Goal: Answer question/provide support

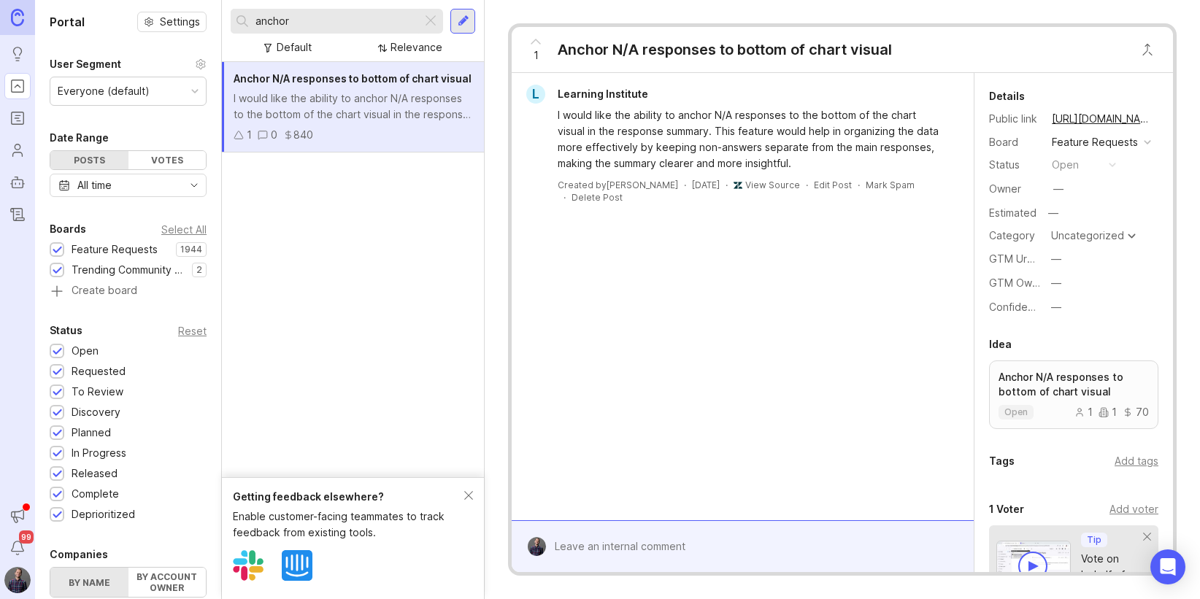
click at [299, 20] on input "anchor" at bounding box center [336, 21] width 161 height 16
drag, startPoint x: 320, startPoint y: 22, endPoint x: 181, endPoint y: 12, distance: 139.0
click at [181, 12] on div "Portal Settings User Segment Everyone (default) Date Range Posts Votes All time…" at bounding box center [617, 299] width 1165 height 599
type input "take picture"
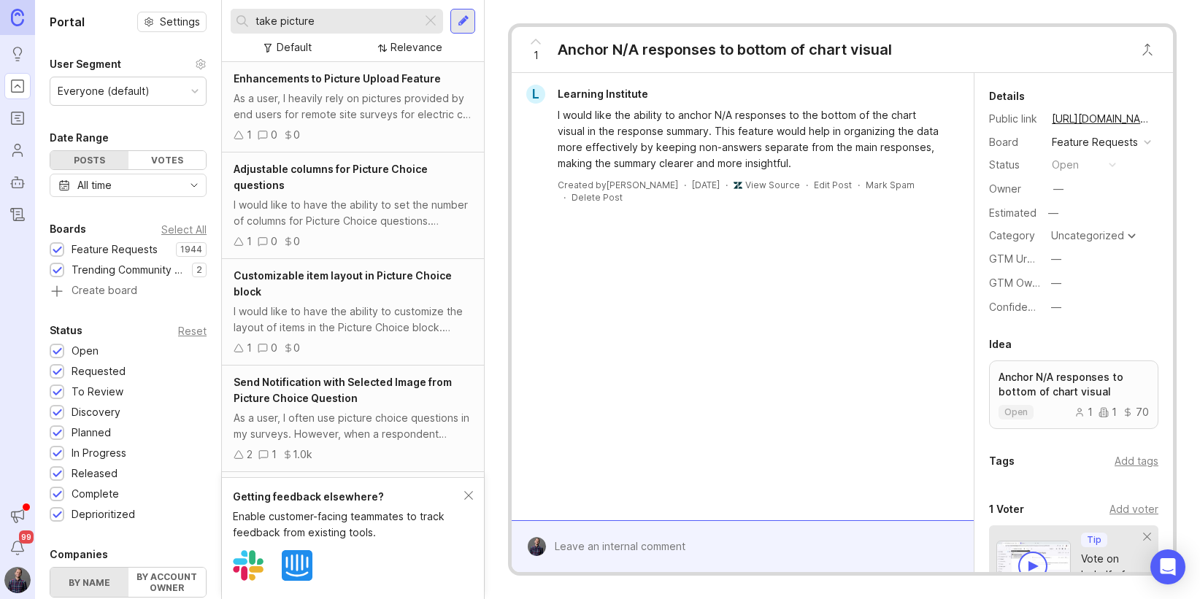
click at [370, 115] on div "As a user, I heavily rely on pictures provided by end users for remote site sur…" at bounding box center [353, 107] width 239 height 32
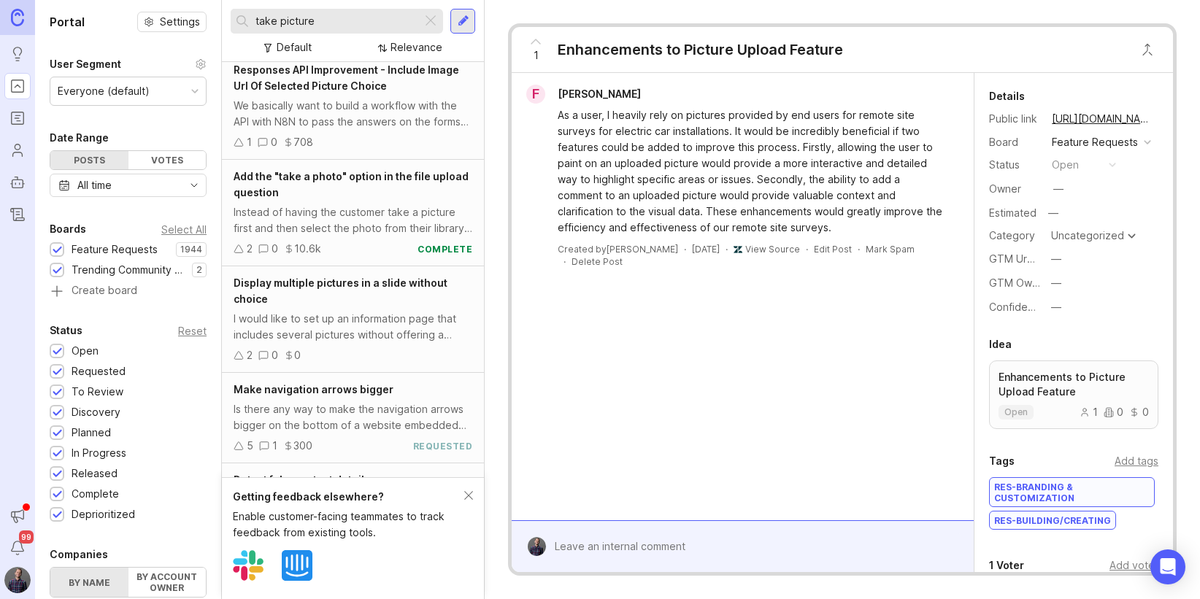
scroll to position [825, 0]
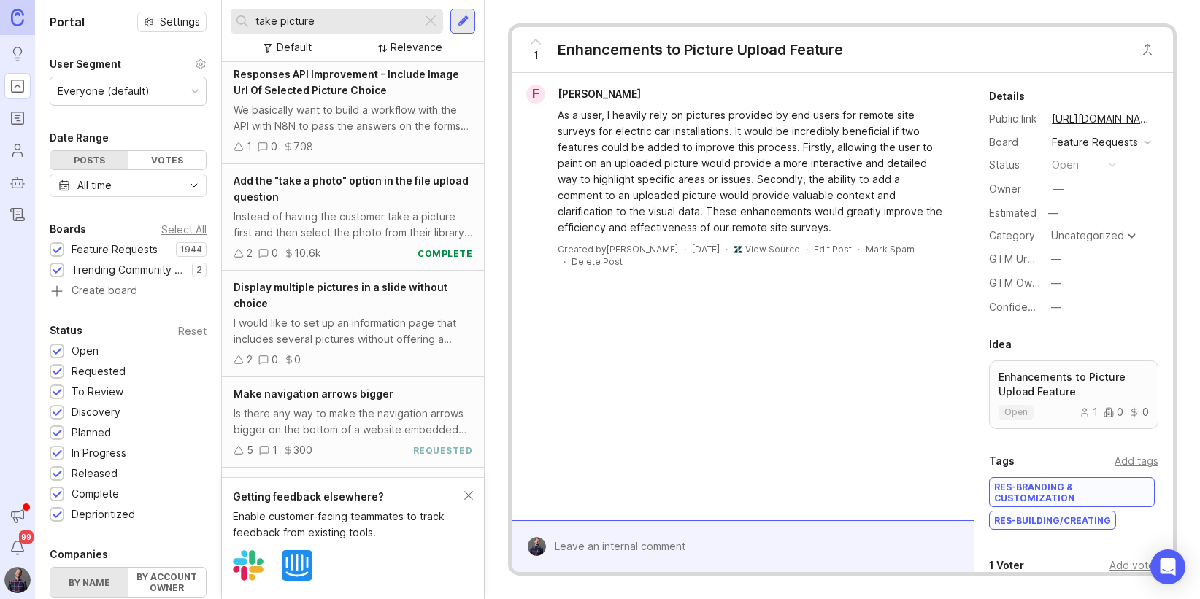
click at [390, 232] on div "Instead of having the customer take a picture first and then select the photo f…" at bounding box center [353, 225] width 239 height 32
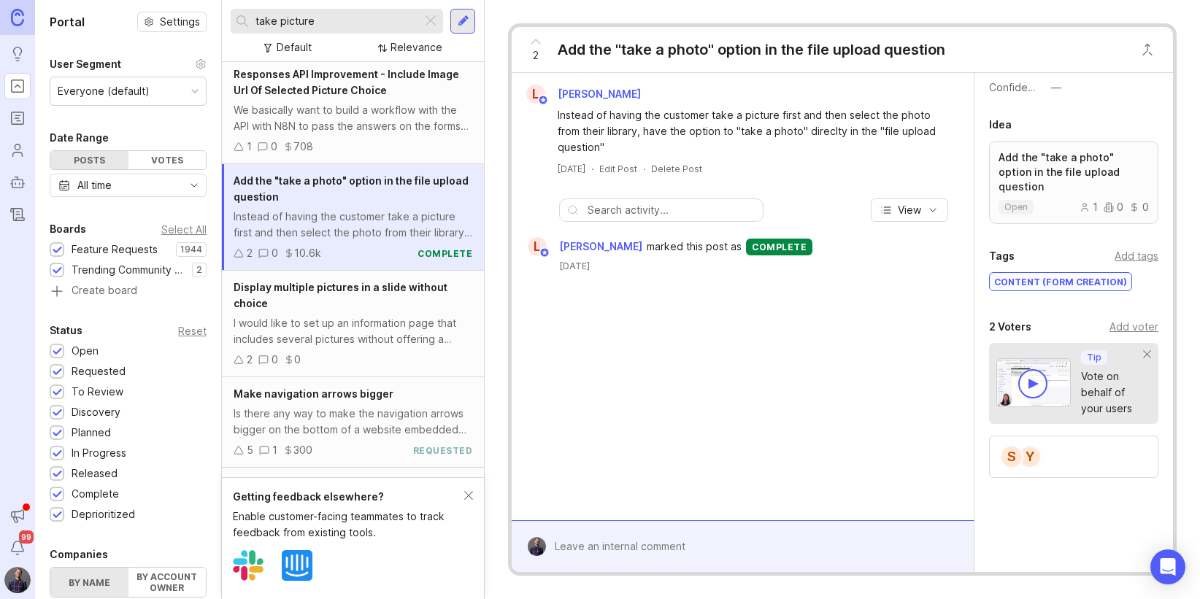
scroll to position [242, 0]
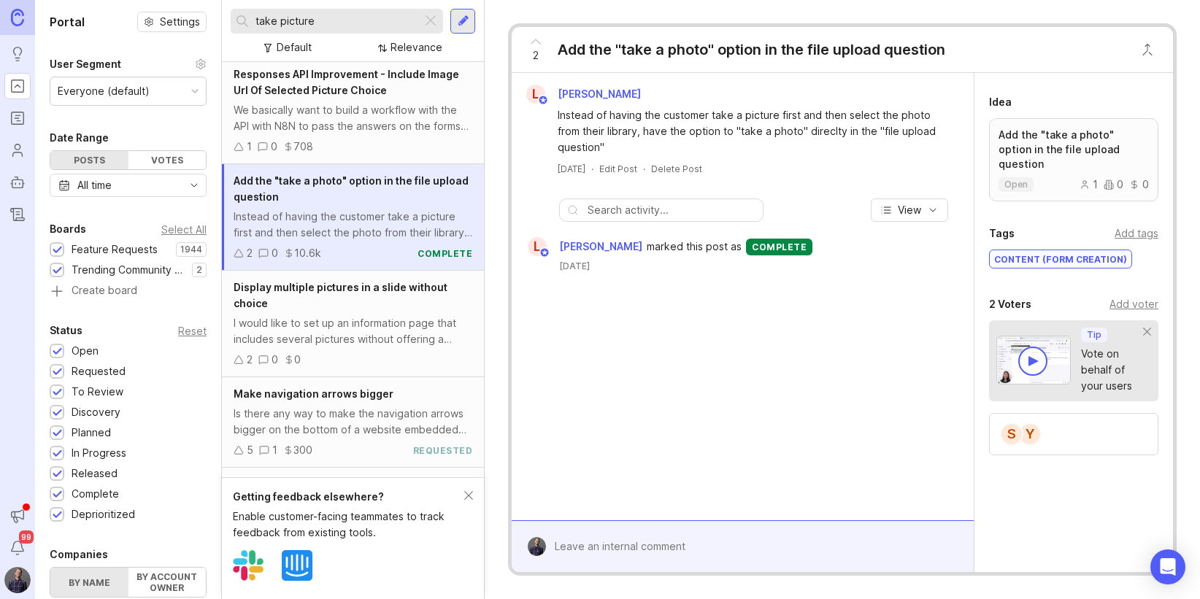
click at [1125, 296] on div "Add voter" at bounding box center [1134, 304] width 49 height 16
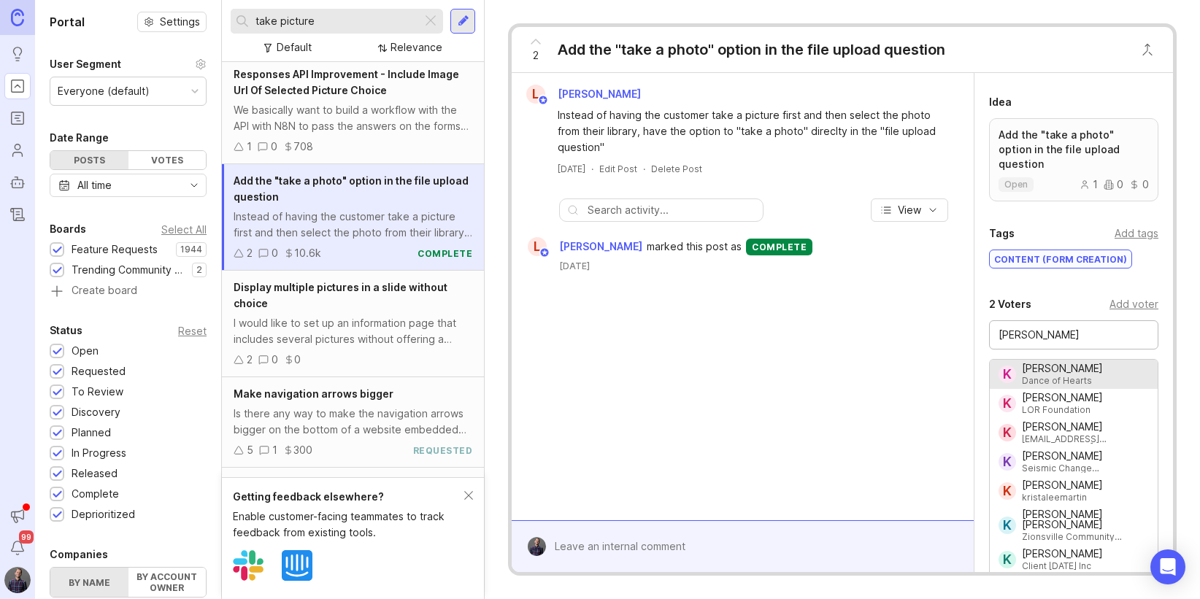
drag, startPoint x: 1050, startPoint y: 319, endPoint x: 968, endPoint y: 324, distance: 81.9
click at [967, 325] on div "L [PERSON_NAME] Instead of having the customer take a picture first and then se…" at bounding box center [842, 322] width 661 height 499
paste input "[PERSON_NAME][EMAIL_ADDRESS][PERSON_NAME][DOMAIN_NAME]"
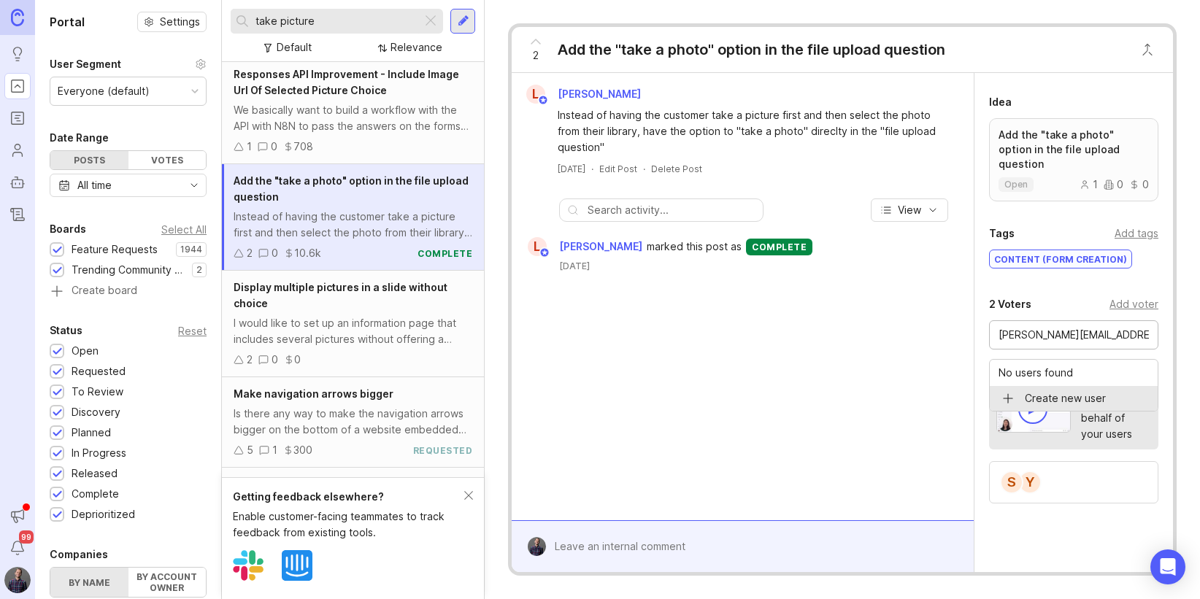
type input "[PERSON_NAME][EMAIL_ADDRESS][PERSON_NAME][DOMAIN_NAME]"
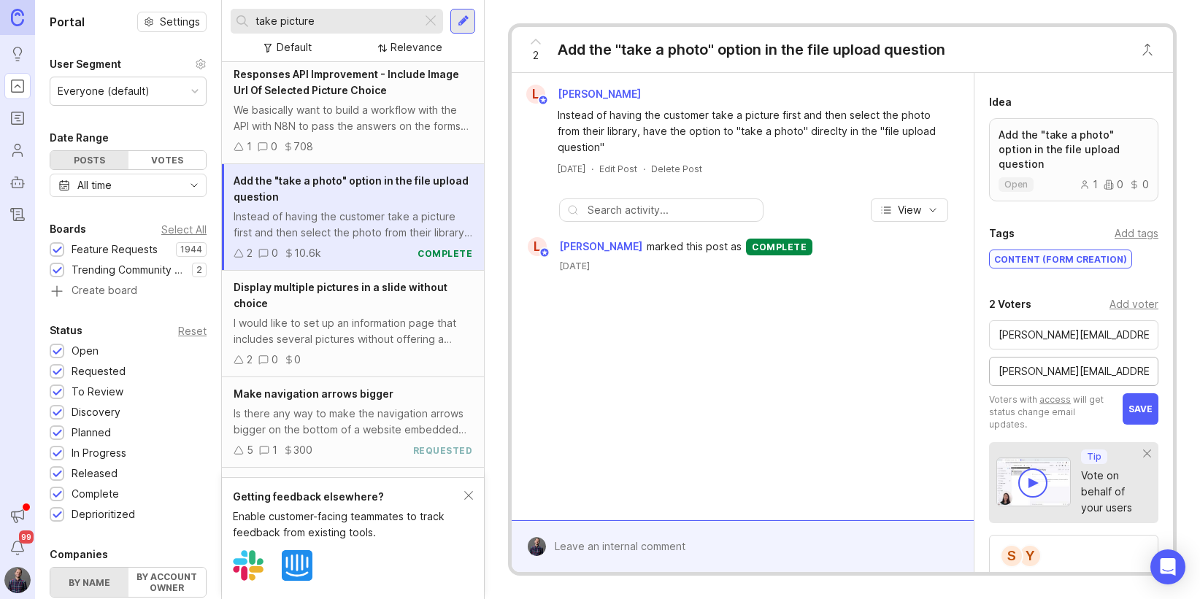
type input "[PERSON_NAME][EMAIL_ADDRESS][PERSON_NAME][DOMAIN_NAME]"
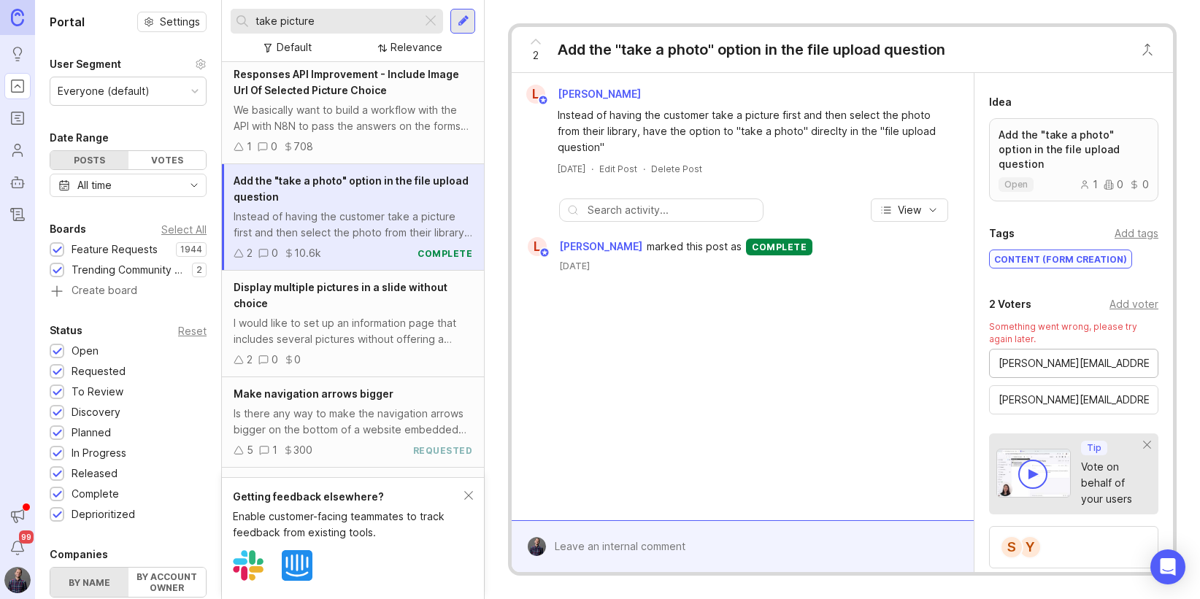
click at [1140, 356] on input "[PERSON_NAME][EMAIL_ADDRESS][PERSON_NAME][DOMAIN_NAME]" at bounding box center [1074, 364] width 150 height 16
drag, startPoint x: 991, startPoint y: 350, endPoint x: 980, endPoint y: 350, distance: 11.7
click at [980, 350] on div "2 Voters Add voter Something went wrong, please try again later. [PERSON_NAME][…" at bounding box center [1074, 432] width 199 height 273
click at [903, 344] on div "[PERSON_NAME] Instead of having the customer take a picture first and then sele…" at bounding box center [743, 297] width 462 height 448
click at [1081, 392] on input "[PERSON_NAME][EMAIL_ADDRESS][PERSON_NAME][DOMAIN_NAME]" at bounding box center [1074, 400] width 150 height 16
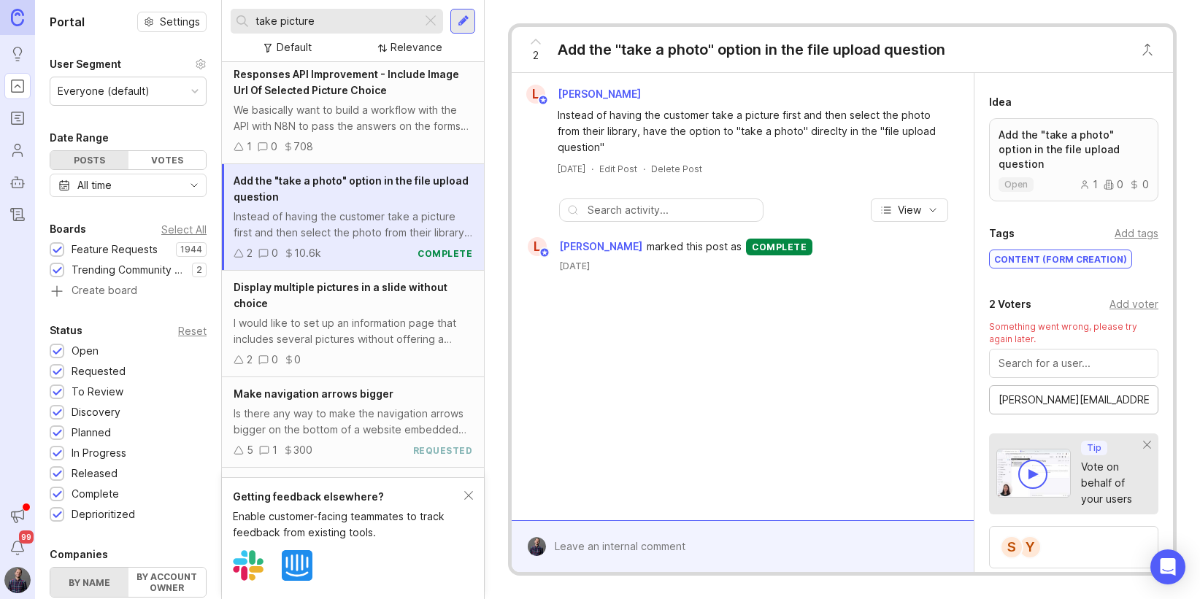
click at [1145, 392] on input "[PERSON_NAME][EMAIL_ADDRESS][PERSON_NAME][DOMAIN_NAME]" at bounding box center [1074, 400] width 150 height 16
click at [1127, 296] on div "Add voter" at bounding box center [1134, 304] width 49 height 16
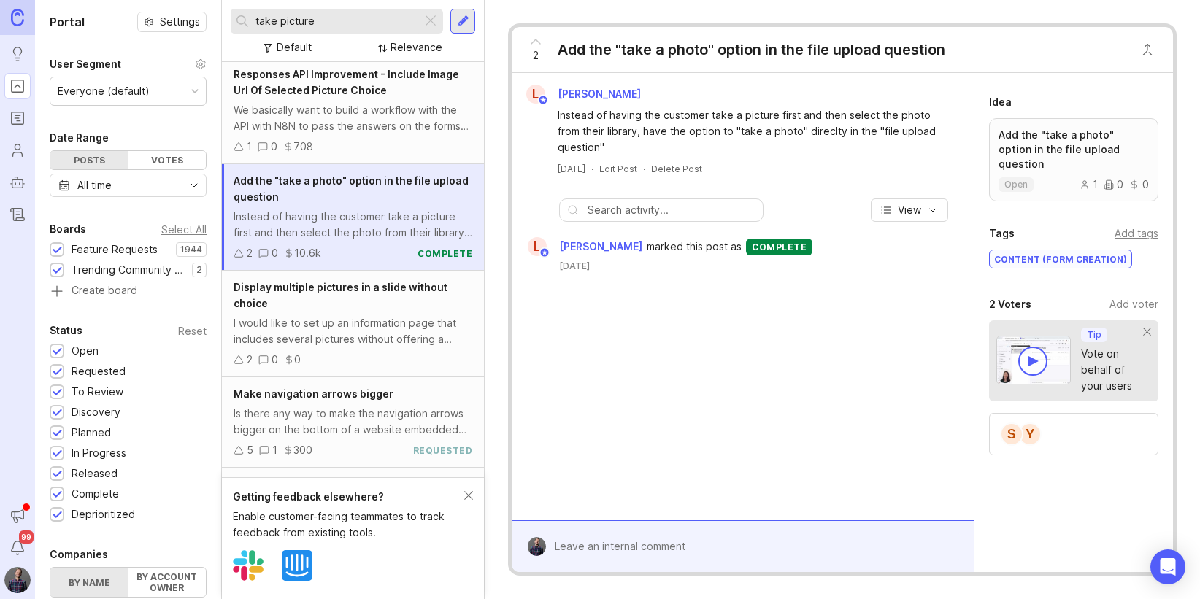
click at [1126, 296] on div "Add voter" at bounding box center [1134, 304] width 49 height 16
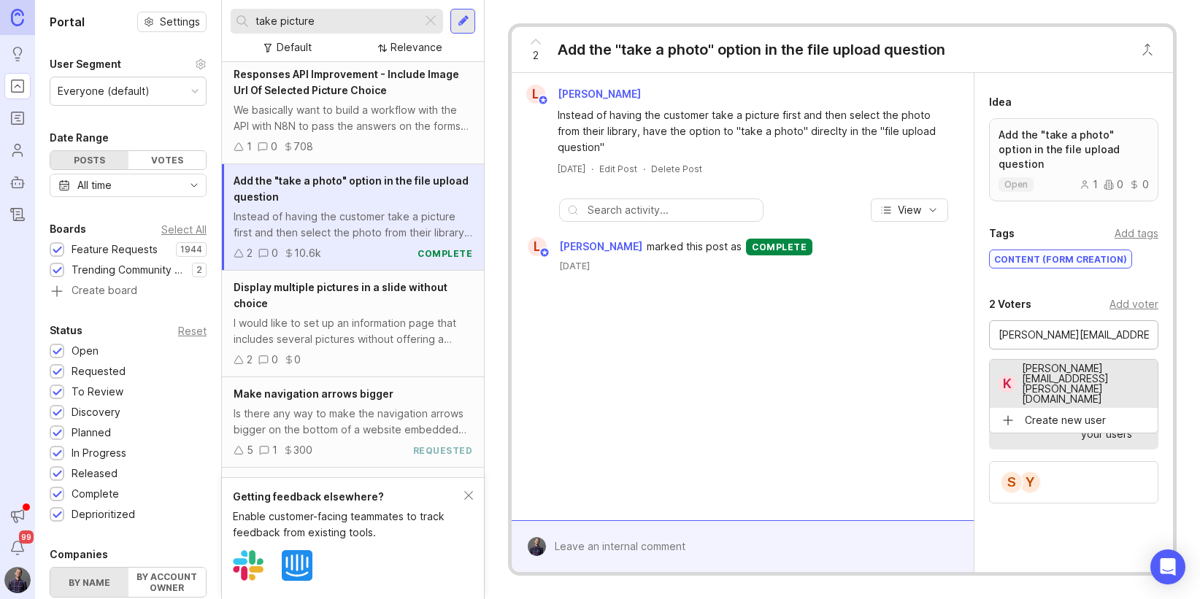
type input "[PERSON_NAME][EMAIL_ADDRESS][PERSON_NAME][DOMAIN_NAME]"
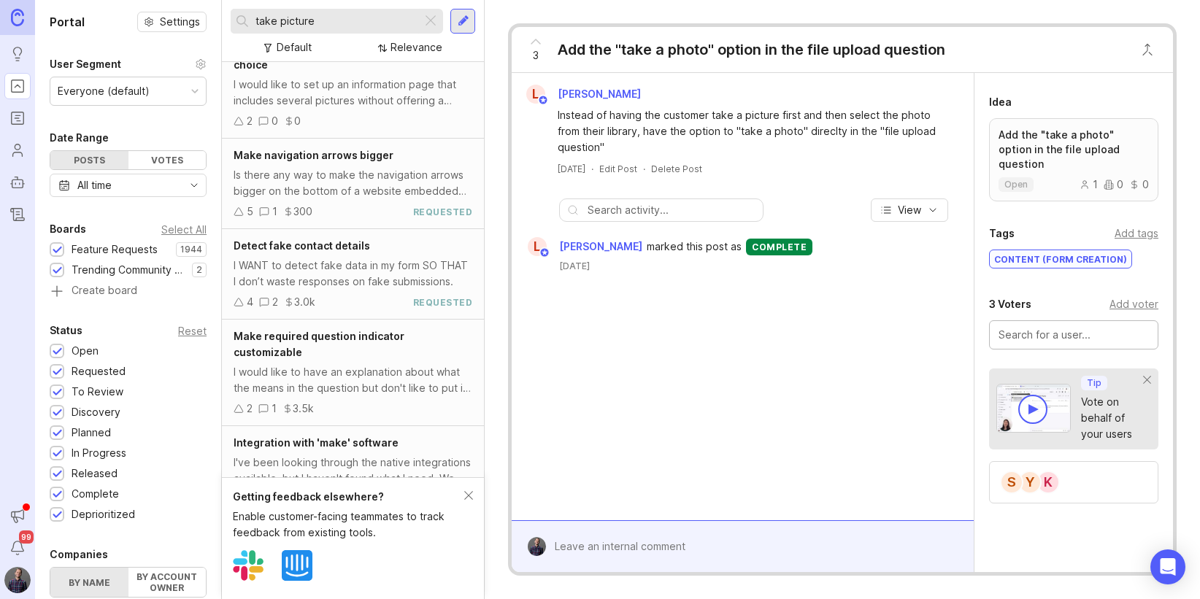
scroll to position [1072, 0]
